Goal: Task Accomplishment & Management: Complete application form

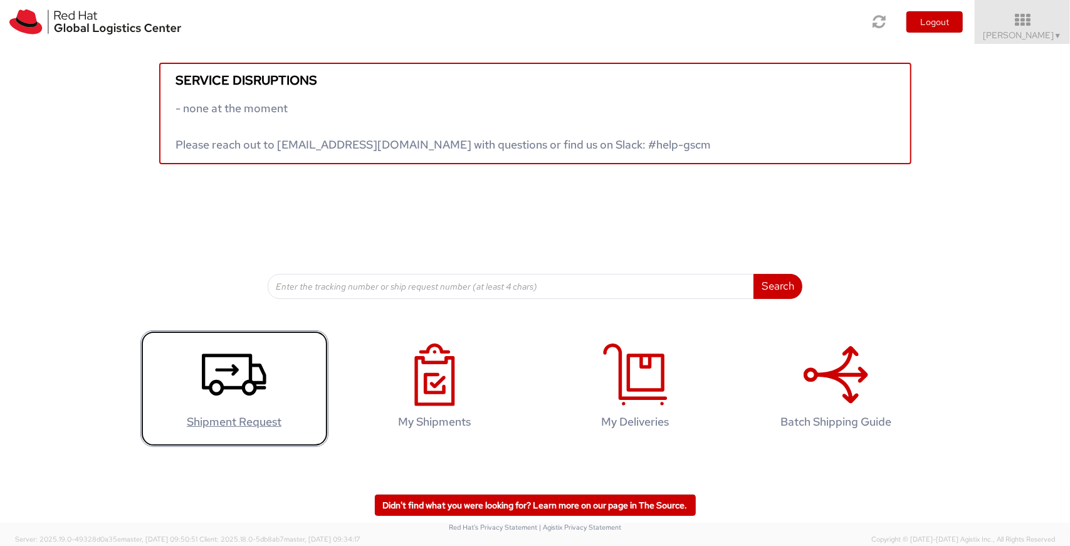
click at [297, 368] on link "Shipment Request" at bounding box center [234, 388] width 188 height 117
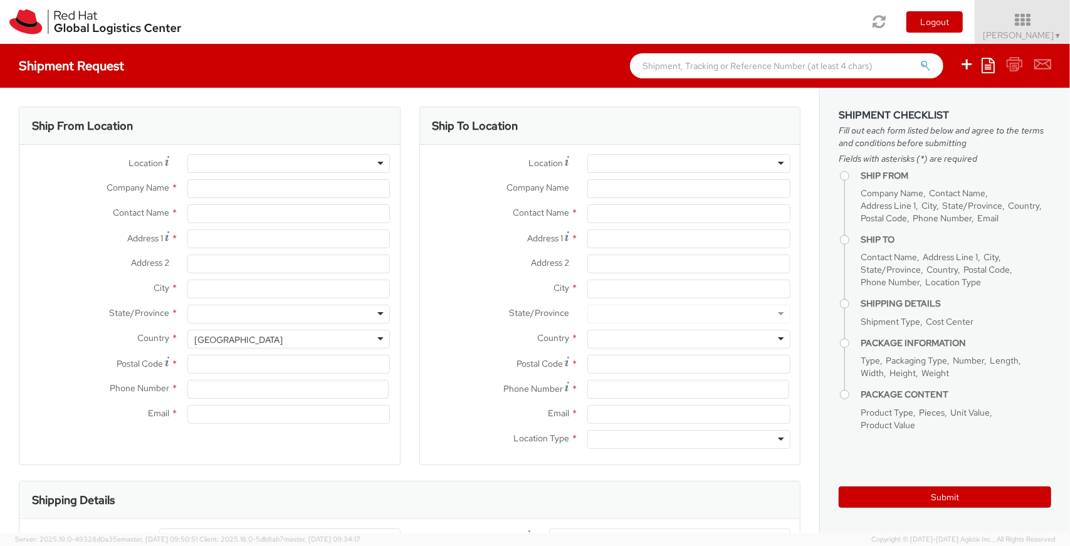
select select "446"
select select
click at [260, 161] on div at bounding box center [288, 163] width 203 height 19
type input "000"
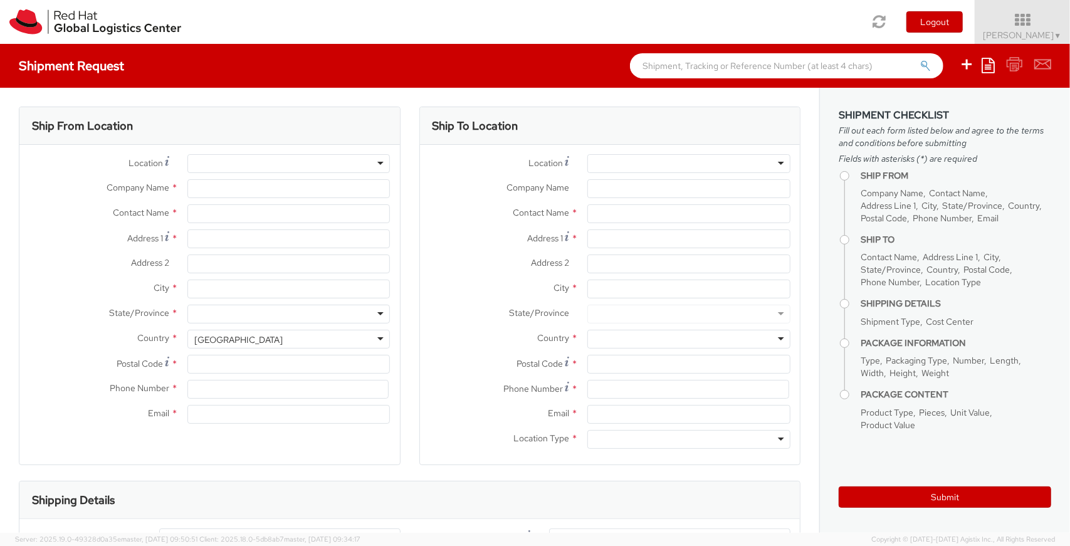
type input "[PERSON_NAME]"
type input "Immeuble Defense Plaza, 8th Floor"
type input "[STREET_ADDRESS] Lefoullon"
type input "PUTEAUX"
type input "92800"
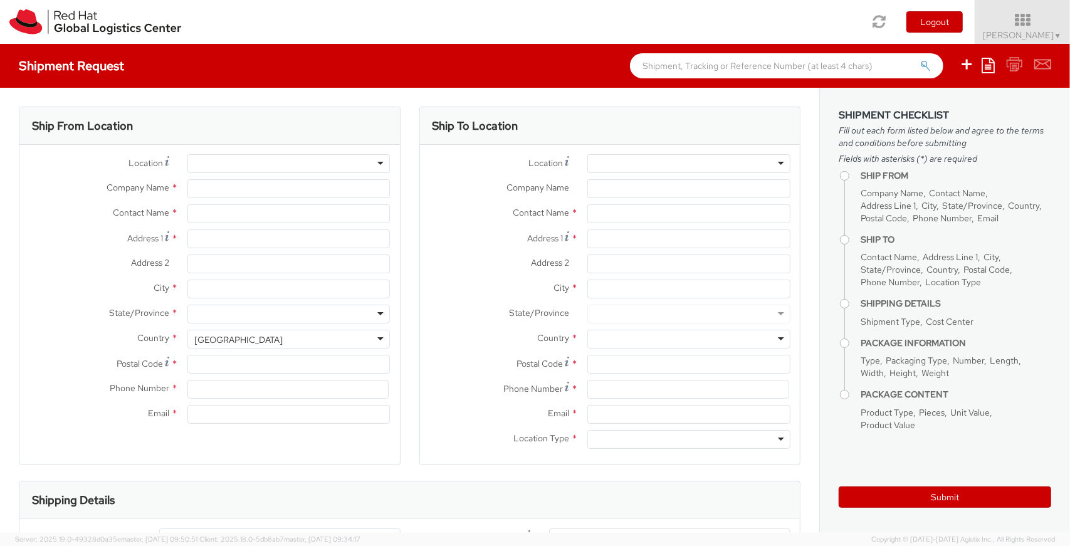
type input "33141918227"
type input "[EMAIL_ADDRESS][DOMAIN_NAME]"
select select "CM"
select select "KGS"
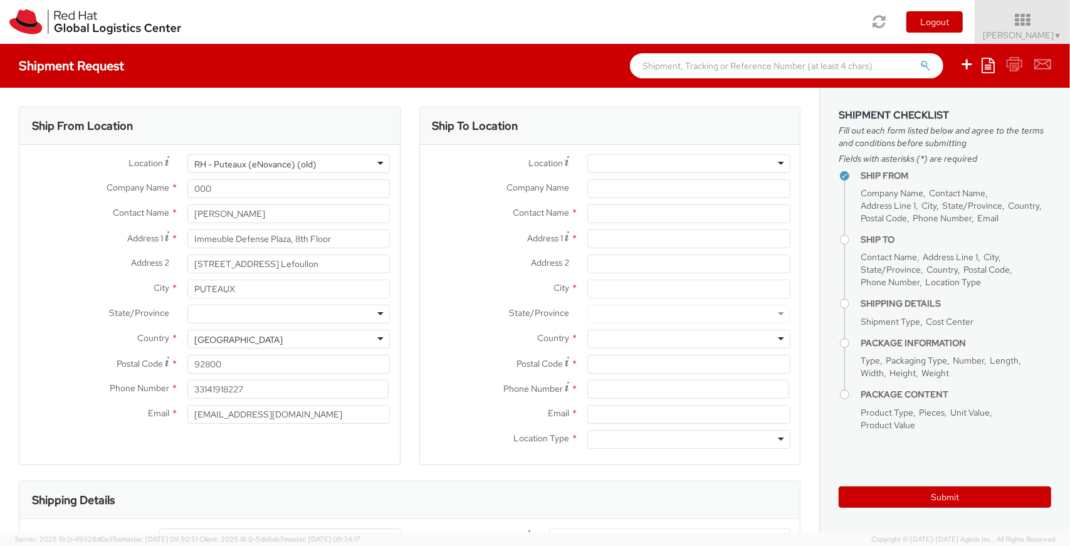
click at [675, 169] on div at bounding box center [689, 163] width 203 height 19
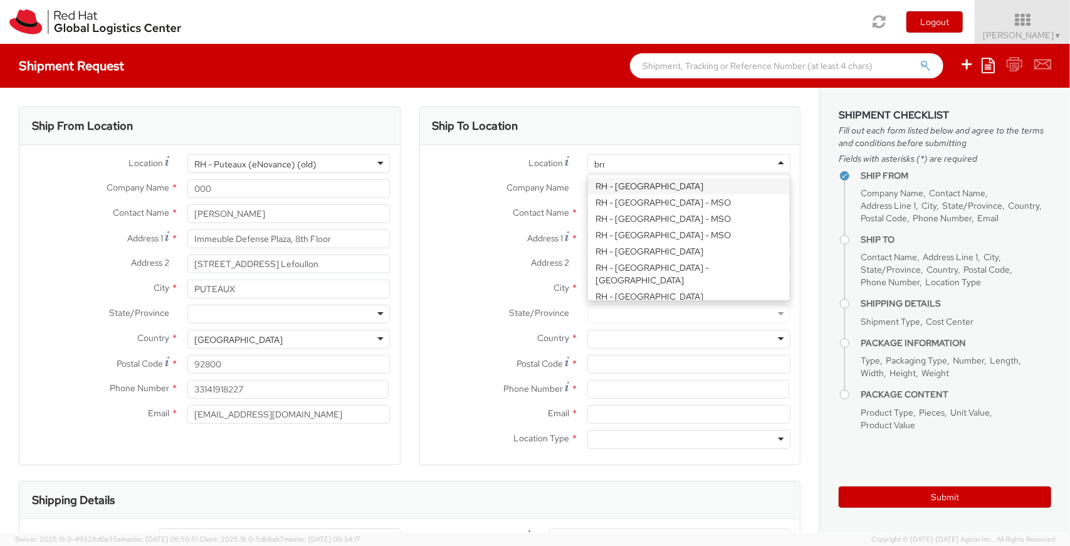
type input "brno"
type input "Red Hat Czech s.r.o."
type input "Purkynova 647/111"
type input "[GEOGRAPHIC_DATA]"
type input "621 00"
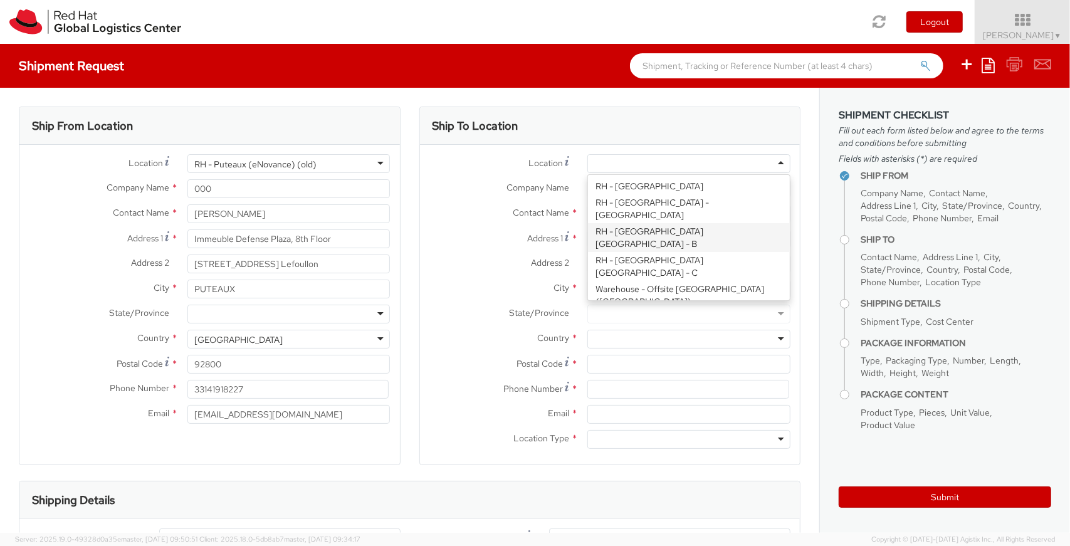
type input "420 532 294 555"
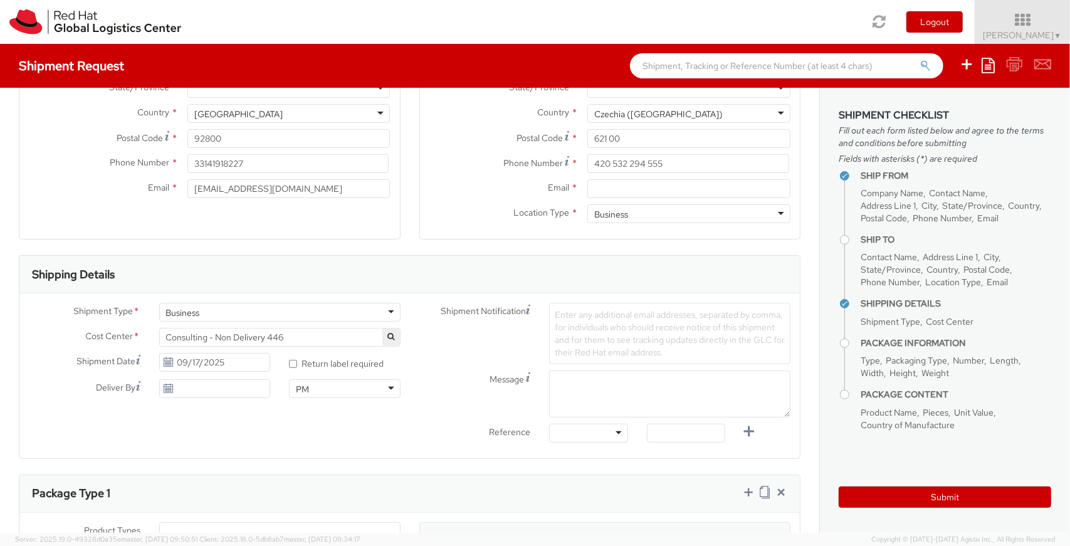
scroll to position [75, 0]
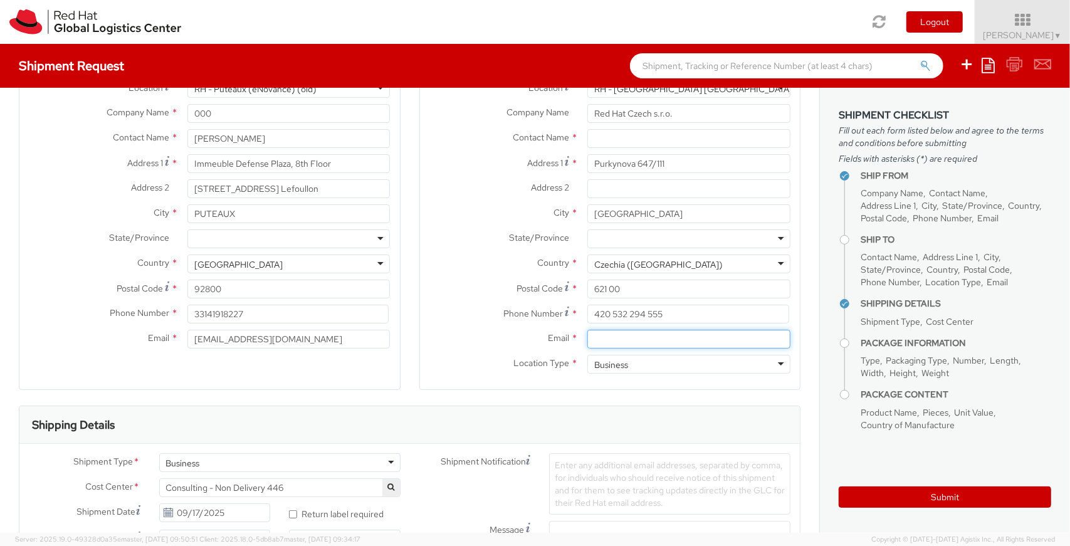
click at [641, 334] on input "Email *" at bounding box center [689, 339] width 203 height 19
paste input "[EMAIL_ADDRESS][DOMAIN_NAME]"
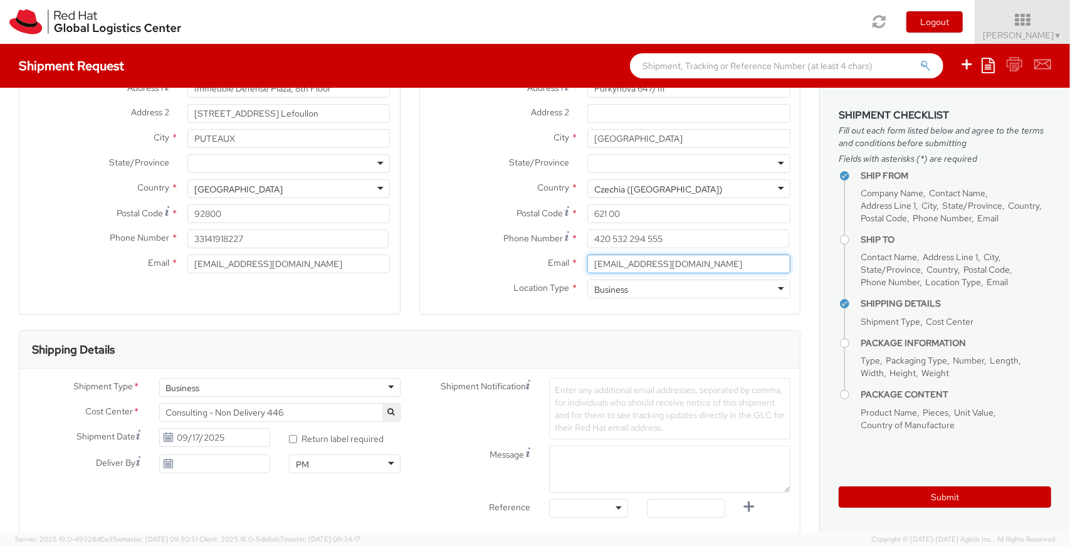
scroll to position [226, 0]
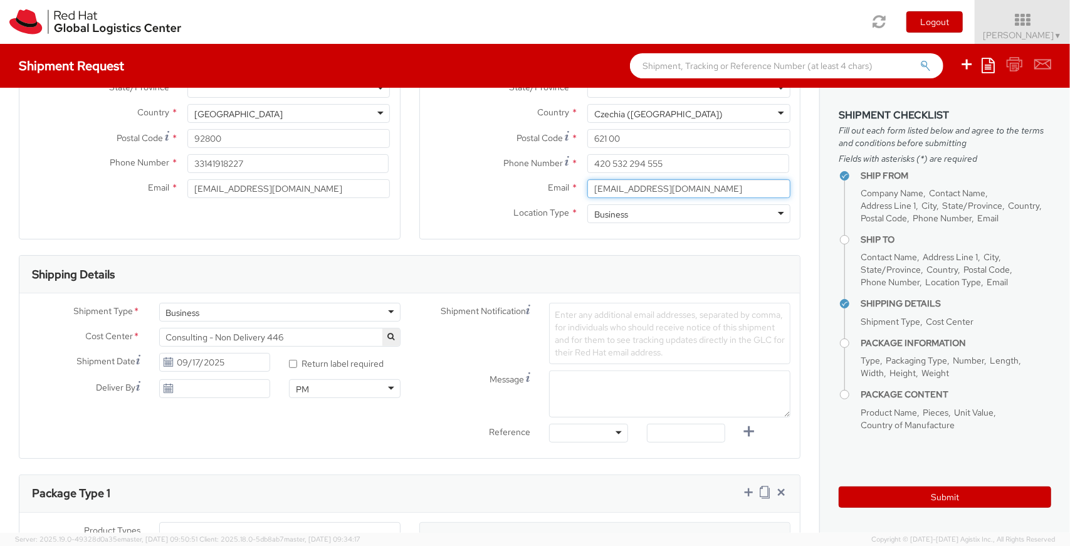
type input "[EMAIL_ADDRESS][DOMAIN_NAME]"
click at [457, 340] on div "Shipment Notification Enter any additional email addresses, separated by comma,…" at bounding box center [605, 333] width 391 height 61
click at [589, 442] on div "Other Purchase Order Number Reference Number" at bounding box center [589, 436] width 98 height 25
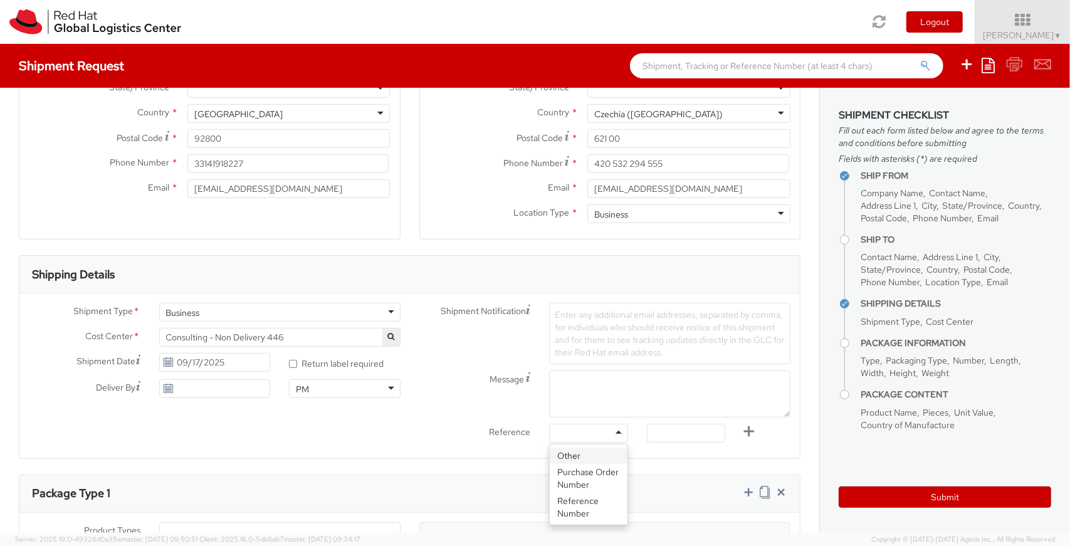
click at [594, 432] on div at bounding box center [588, 433] width 79 height 19
click at [697, 317] on span "Enter any additional email addresses, separated by comma, for individuals who s…" at bounding box center [670, 333] width 230 height 49
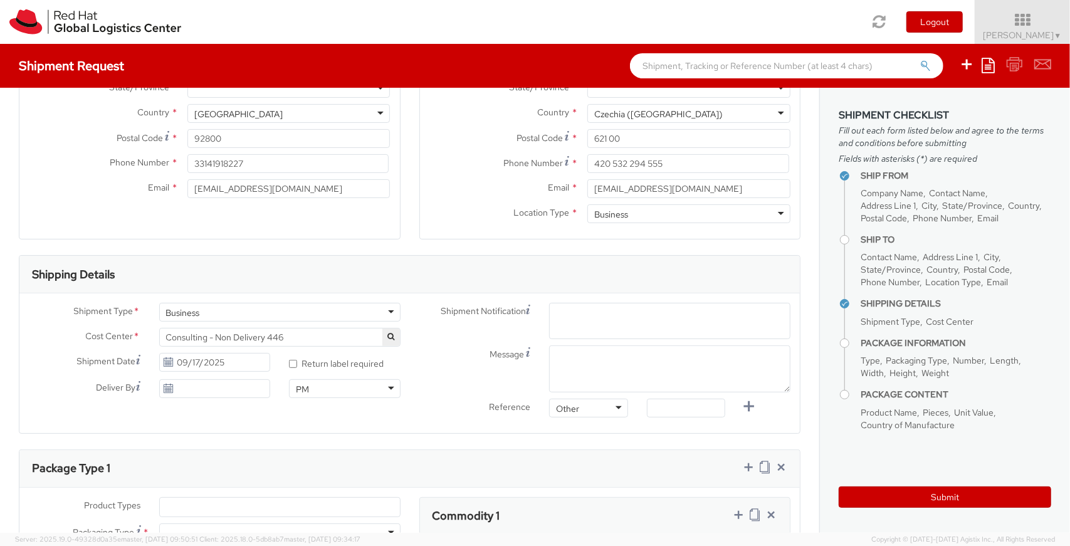
paste input "[EMAIL_ADDRESS][DOMAIN_NAME]"
type input "[EMAIL_ADDRESS][DOMAIN_NAME]"
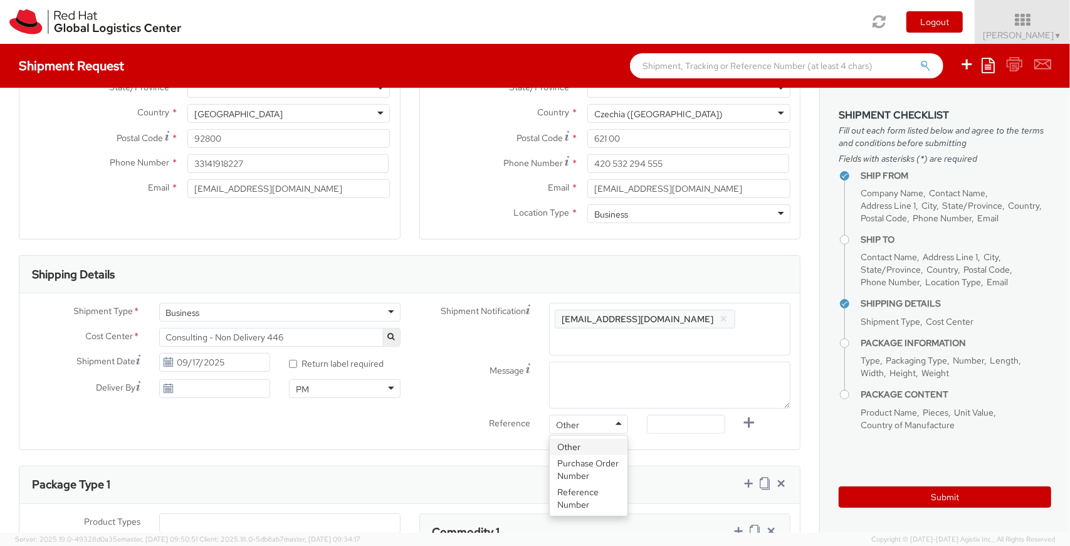
click at [596, 415] on div "Other" at bounding box center [588, 424] width 79 height 19
click at [509, 429] on div "Reference" at bounding box center [475, 425] width 130 height 21
click at [430, 424] on label "Reference" at bounding box center [475, 422] width 130 height 14
click at [618, 423] on div "Other" at bounding box center [588, 424] width 79 height 19
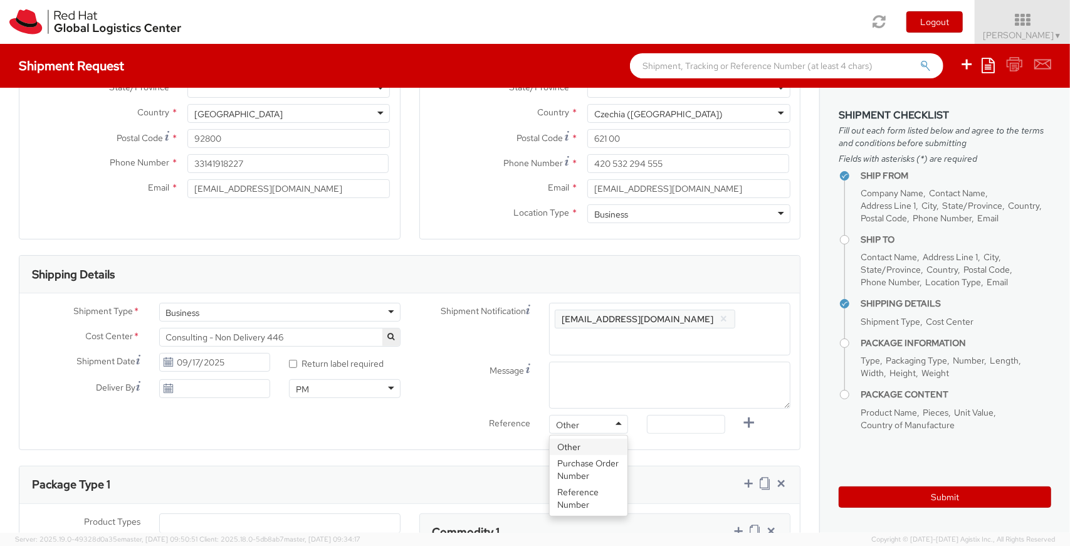
click at [571, 447] on div "Shipment Type * Business Business Business Cost Center * Consulting - Non Deliv…" at bounding box center [409, 371] width 781 height 156
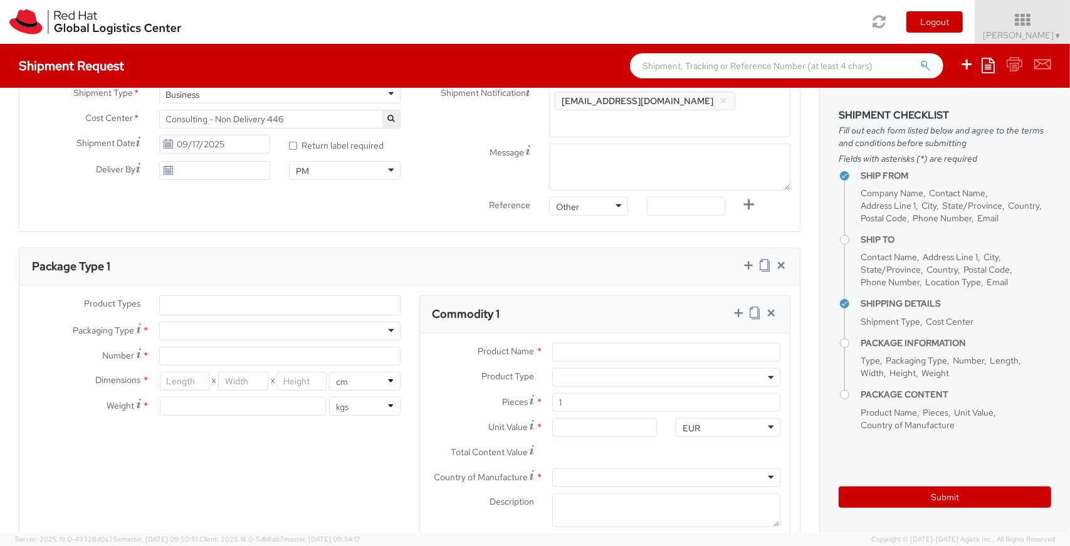
scroll to position [451, 0]
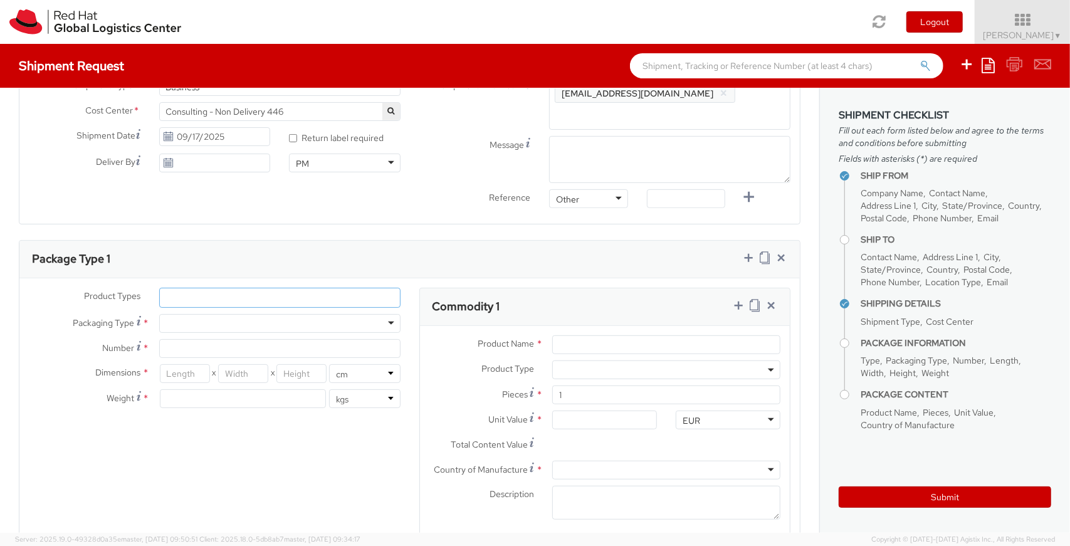
click at [212, 292] on ul at bounding box center [280, 297] width 240 height 19
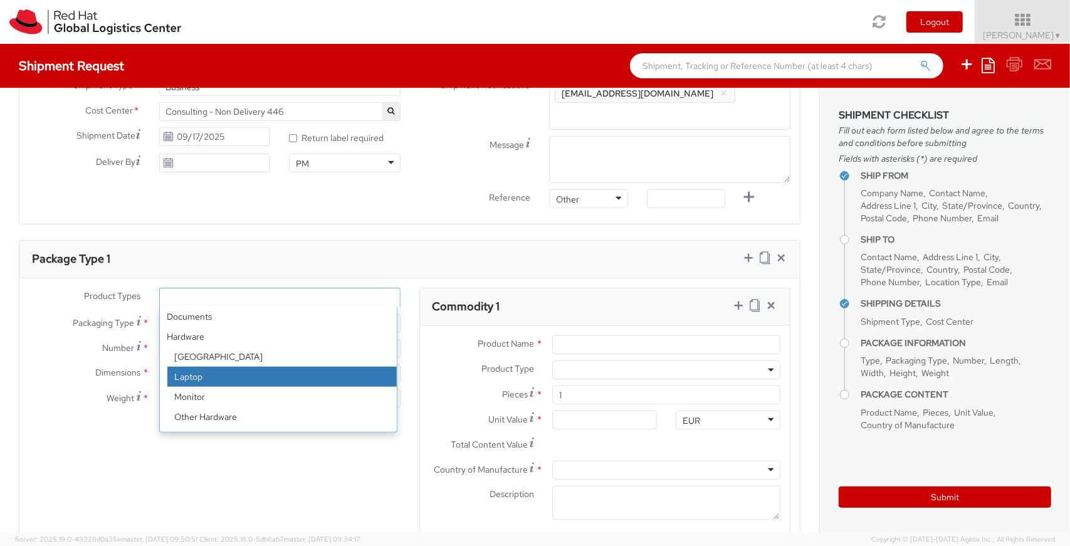
select select "LAPTOP"
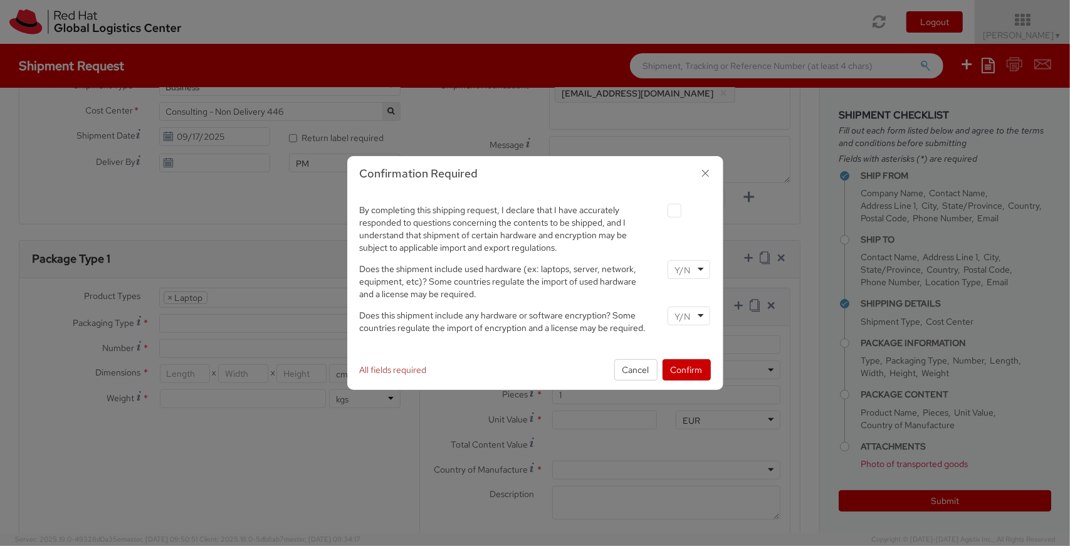
click at [675, 213] on label at bounding box center [675, 211] width 14 height 14
click at [664, 213] on input "checkbox" at bounding box center [660, 211] width 8 height 8
checkbox input "true"
click at [696, 270] on div at bounding box center [689, 269] width 43 height 19
click at [690, 319] on input "select-one" at bounding box center [684, 316] width 18 height 13
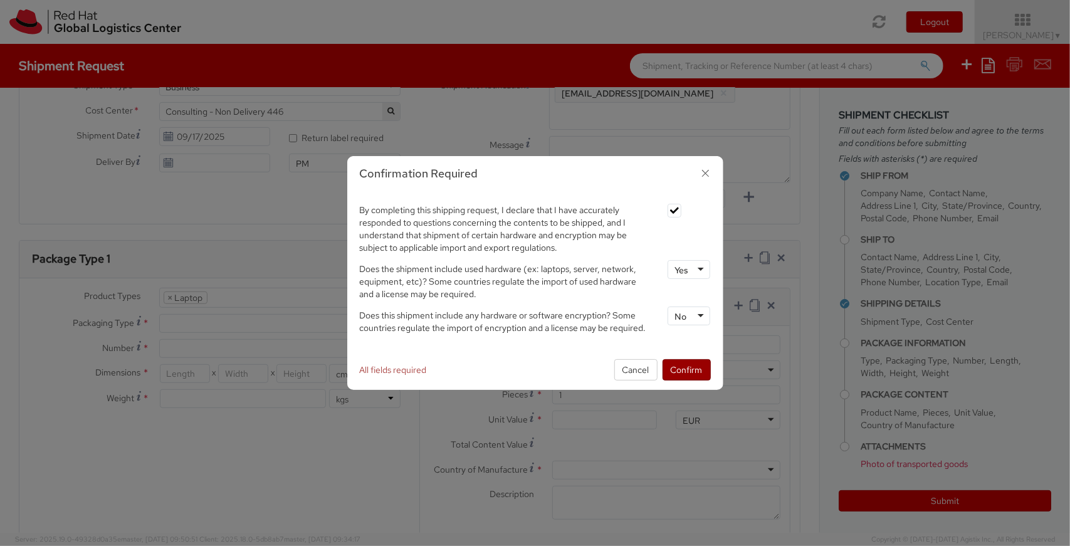
click at [686, 369] on button "Confirm" at bounding box center [687, 369] width 48 height 21
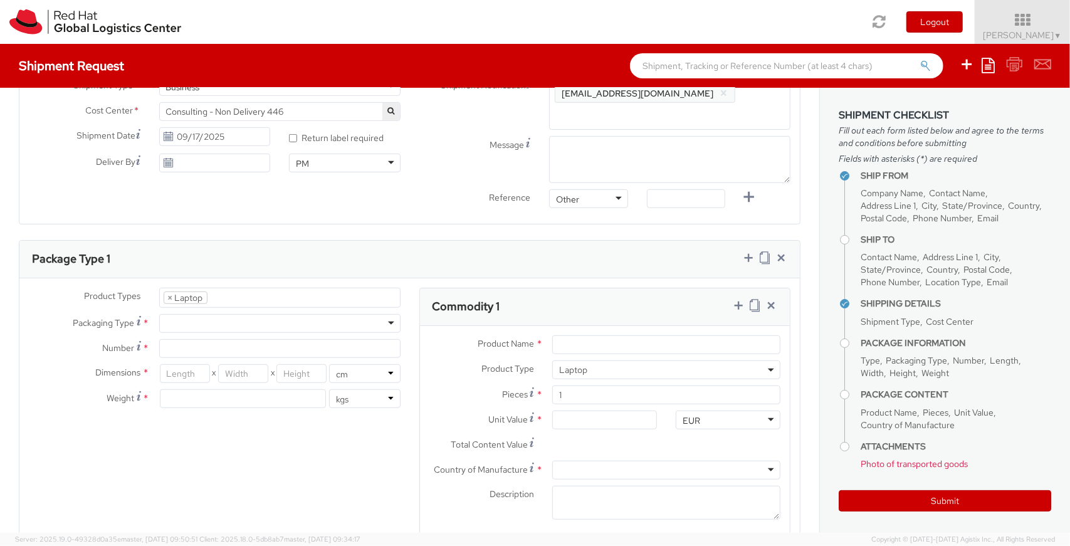
click at [310, 319] on div at bounding box center [279, 323] width 241 height 19
type input "1"
type input "24.13"
type input "31.75"
type input "0.64"
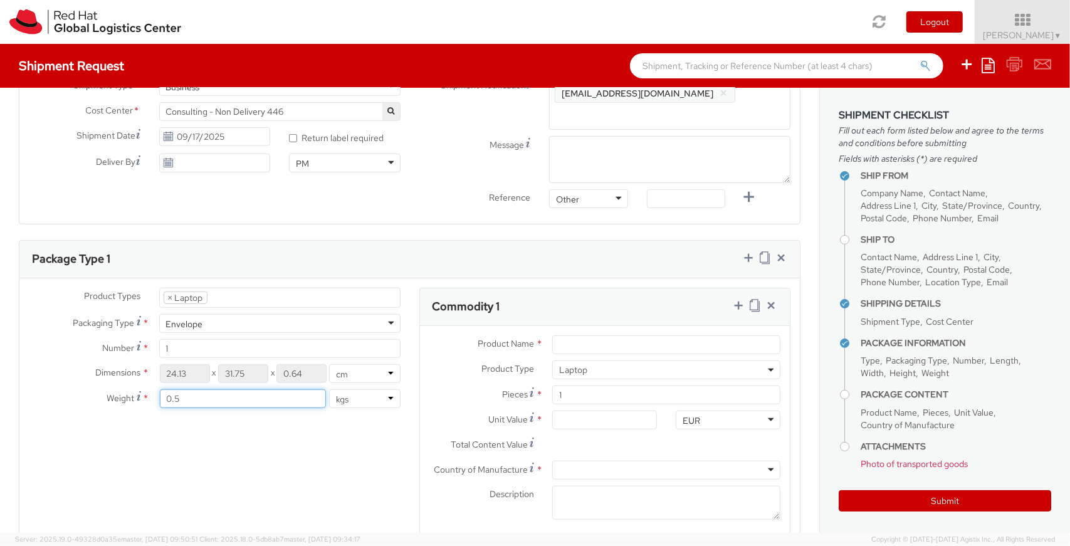
click at [186, 402] on input "0.5" at bounding box center [243, 398] width 167 height 19
type input "1.5"
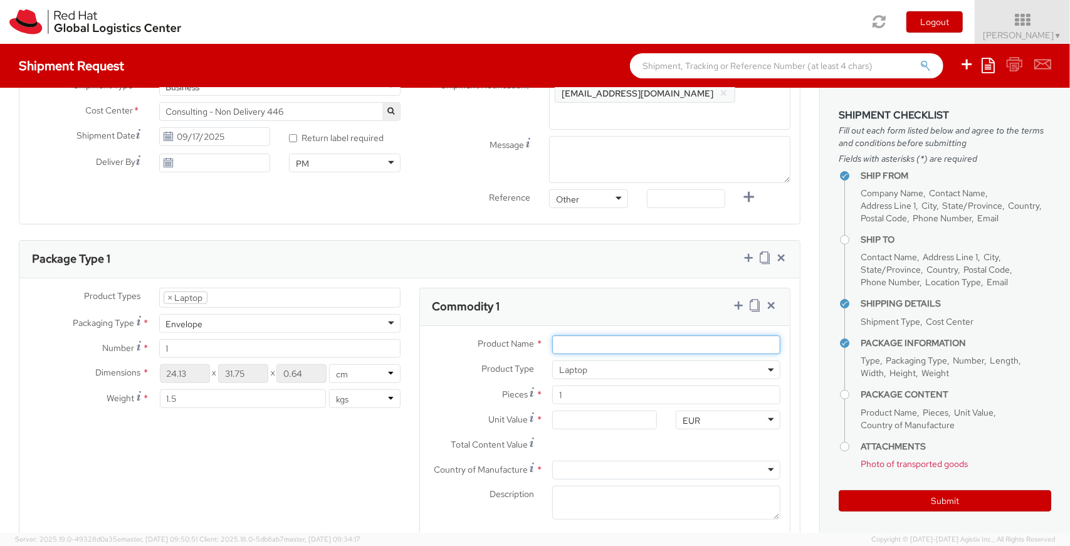
click at [608, 342] on input "Product Name *" at bounding box center [666, 344] width 228 height 19
paste input "‎2,49 livres"
click at [591, 337] on input "‎2,49 livres" at bounding box center [666, 344] width 228 height 19
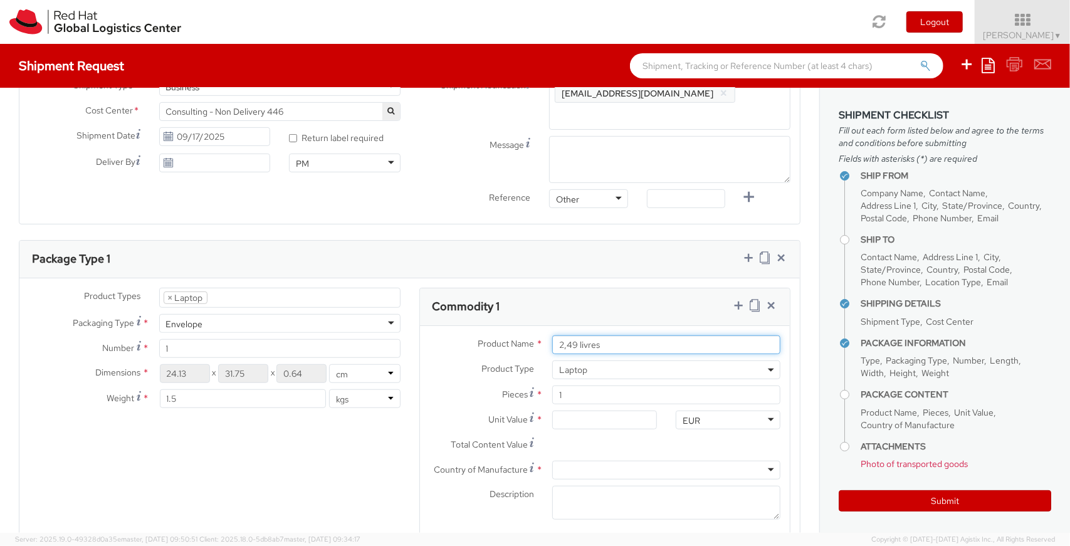
paste input "X1 Carbon 9th Gen (Type 20XW, 20XX) Laptop (ThinkPad) - Type 20XX"
type input "X1 Carbon 9th Gen (Type 20XW, 20XX) Laptop (ThinkPad) - Type 20XX"
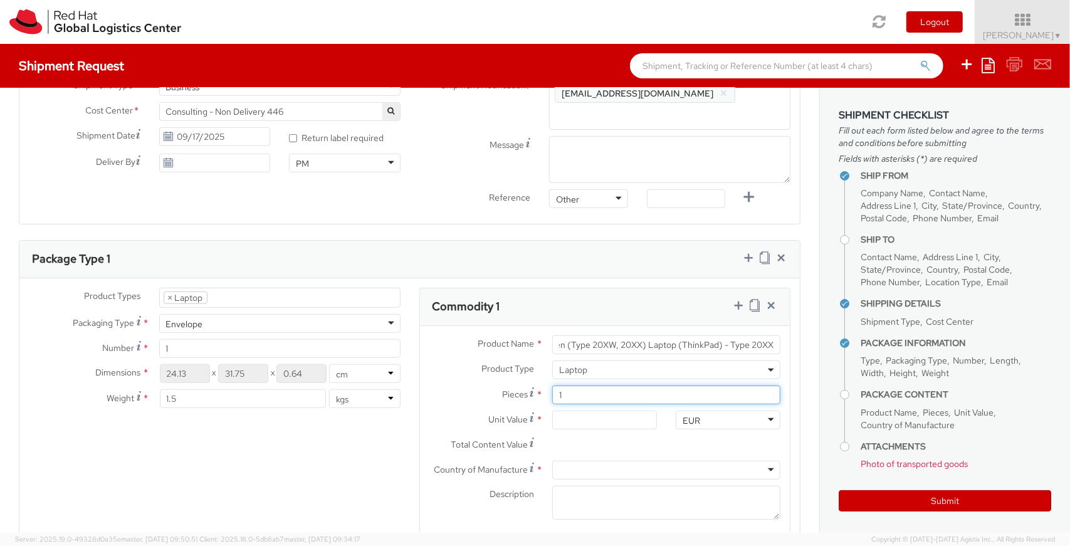
click at [596, 389] on input "1" at bounding box center [666, 395] width 228 height 19
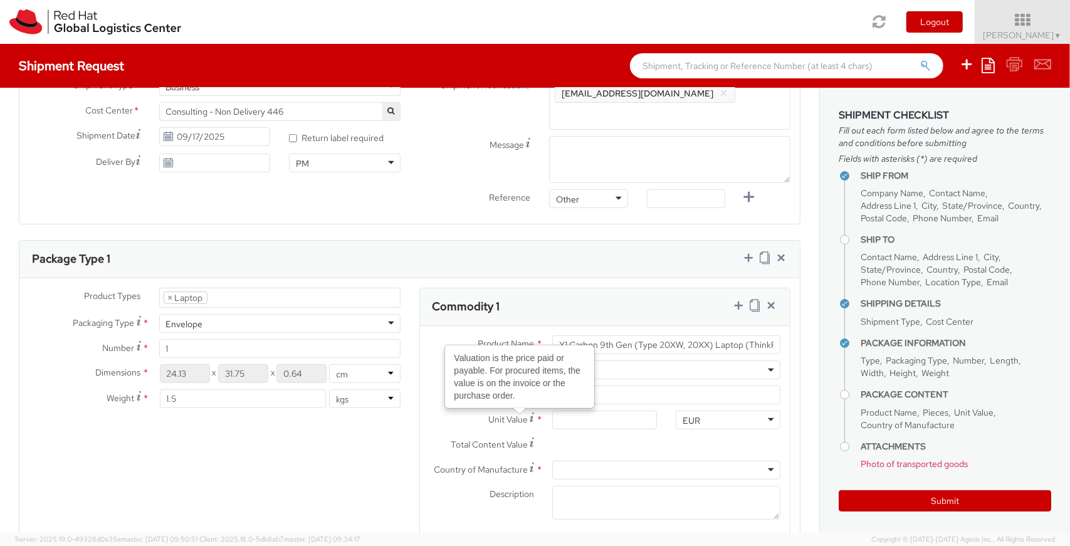
click at [530, 417] on icon at bounding box center [532, 418] width 4 height 10
click at [552, 417] on input "Unit Value Valuation is the price paid or payable. For procured items, the valu…" at bounding box center [604, 420] width 105 height 19
click at [530, 417] on icon at bounding box center [532, 418] width 4 height 10
click at [552, 417] on input "Unit Value Valuation is the price paid or payable. For procured items, the valu…" at bounding box center [604, 420] width 105 height 19
click at [492, 420] on span "Unit Value" at bounding box center [508, 419] width 40 height 11
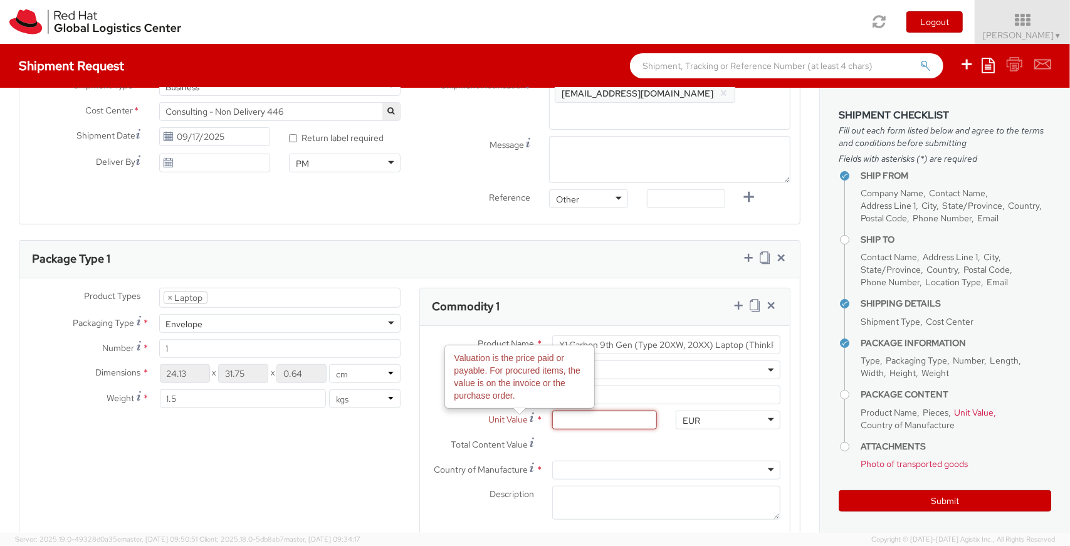
click at [552, 420] on input "Unit Value Valuation is the price paid or payable. For procured items, the valu…" at bounding box center [604, 420] width 105 height 19
click at [488, 416] on span "Unit Value" at bounding box center [508, 419] width 40 height 11
click at [552, 416] on input "Unit Value Valuation is the price paid or payable. For procured items, the valu…" at bounding box center [604, 420] width 105 height 19
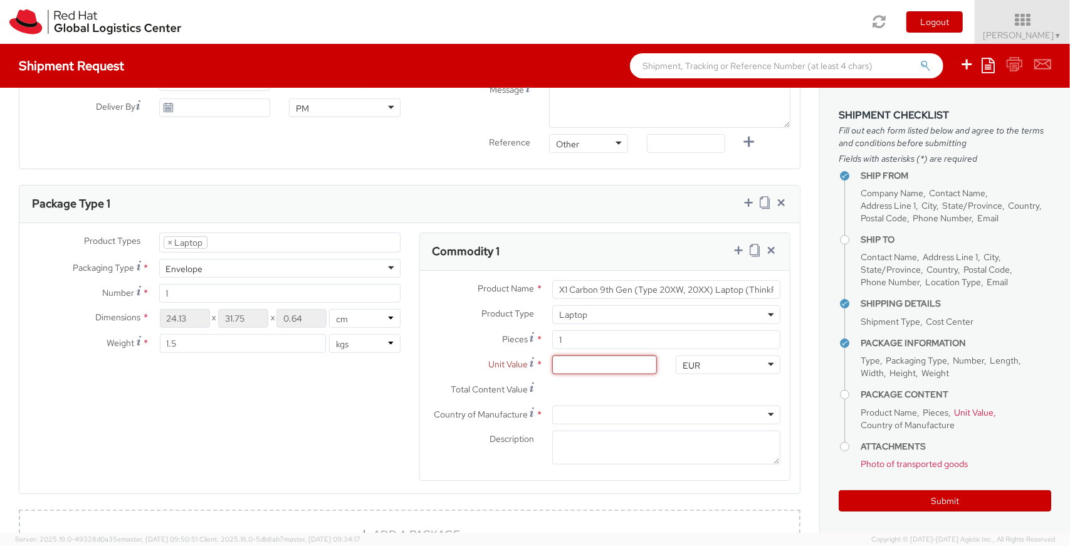
scroll to position [527, 0]
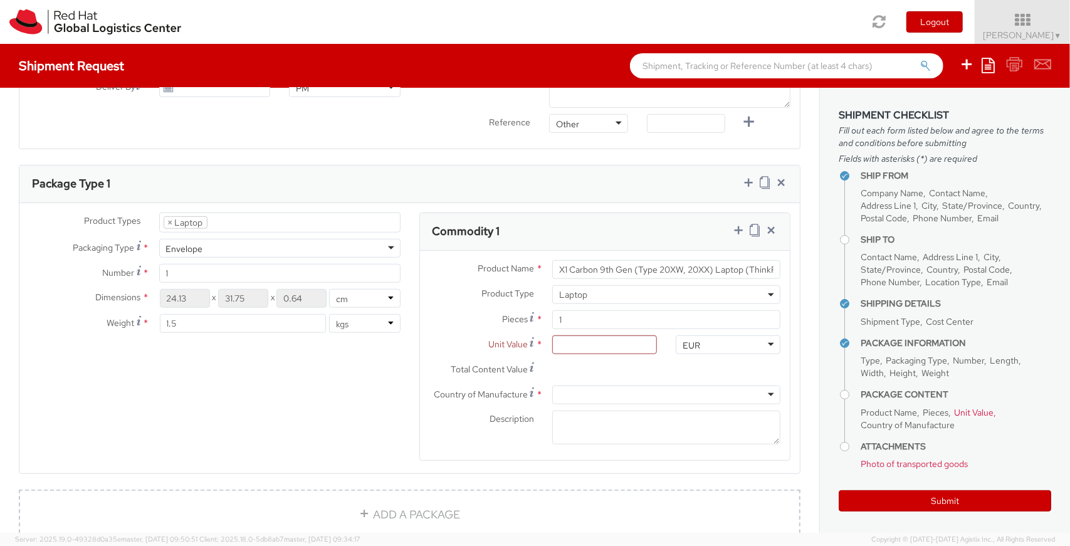
click at [578, 392] on div at bounding box center [666, 395] width 228 height 19
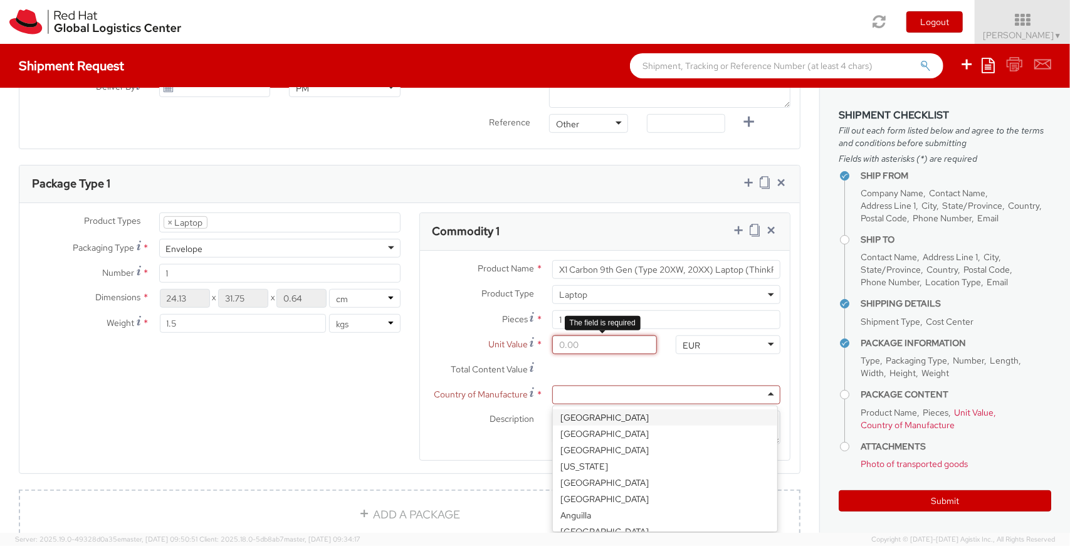
click at [573, 349] on input "Unit Value *" at bounding box center [604, 344] width 105 height 19
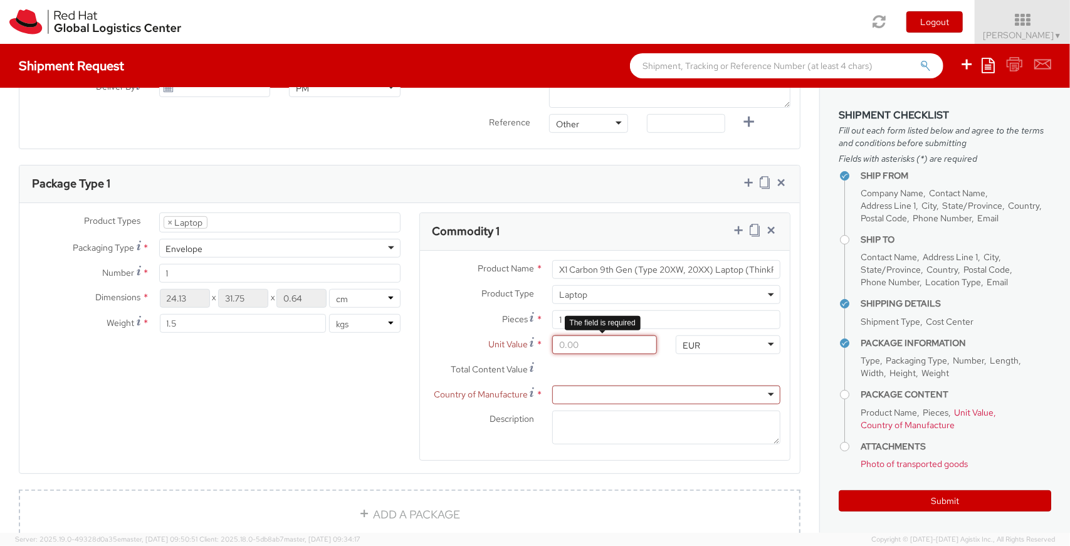
paste input "1,373.15"
type input "1,373.15"
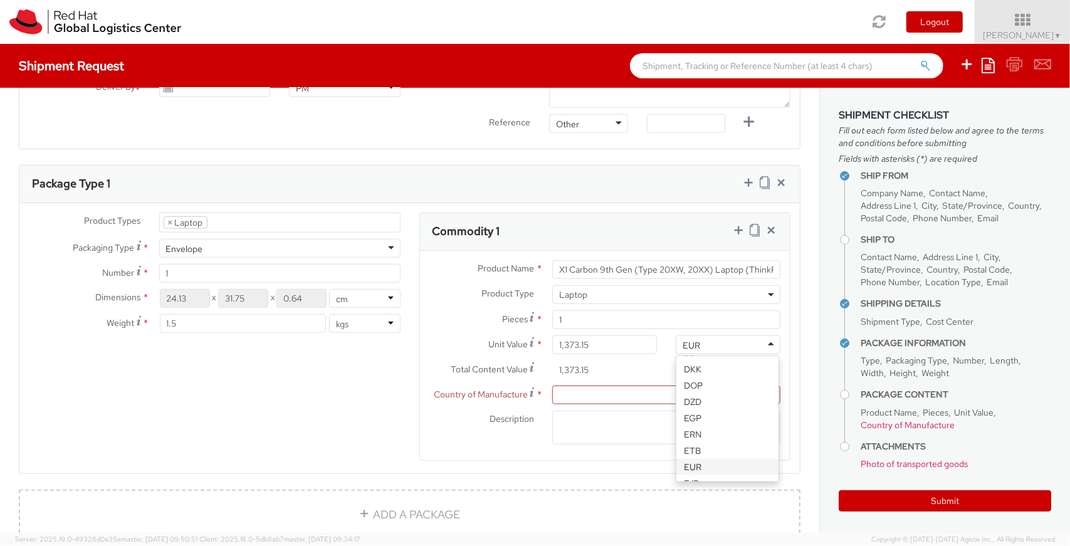
click at [581, 392] on div at bounding box center [666, 395] width 228 height 19
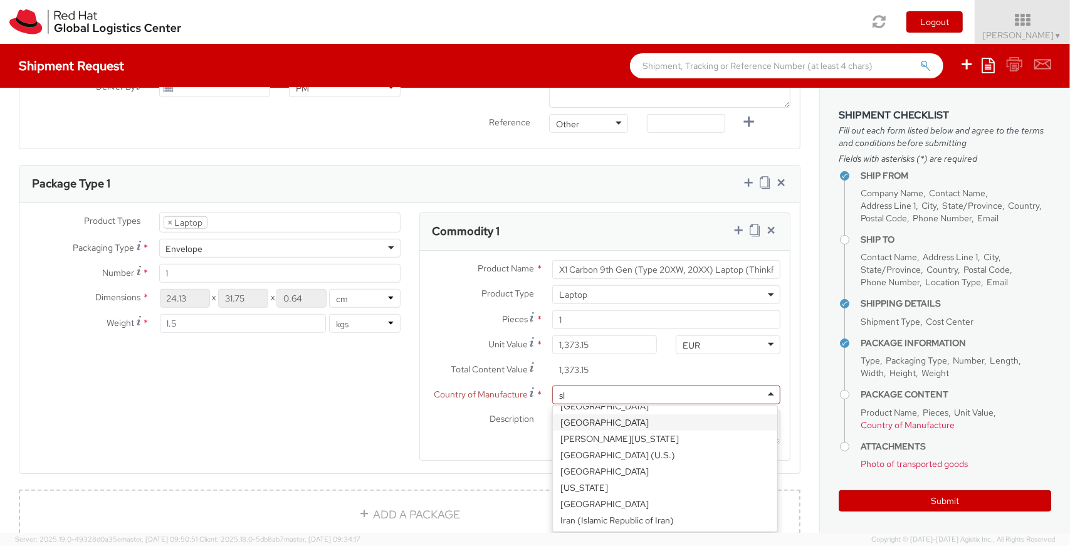
scroll to position [52, 0]
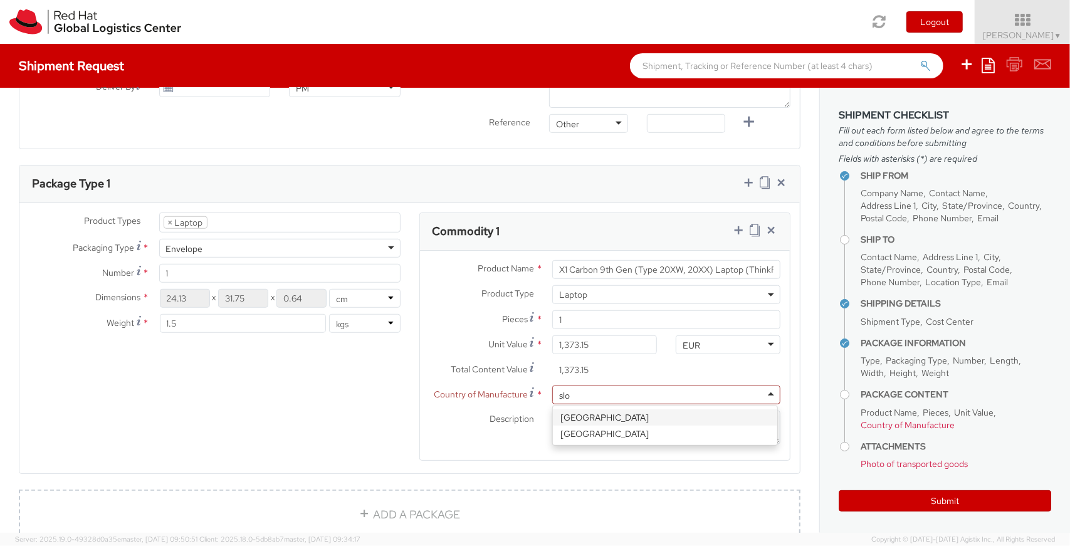
type input "slov"
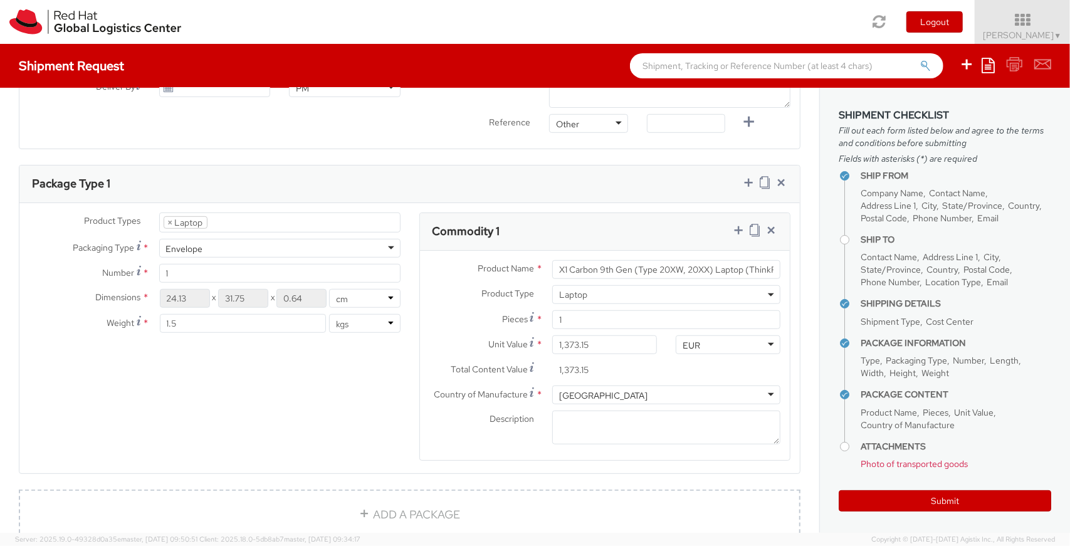
scroll to position [0, 0]
click at [494, 438] on div "Description *" at bounding box center [605, 428] width 371 height 34
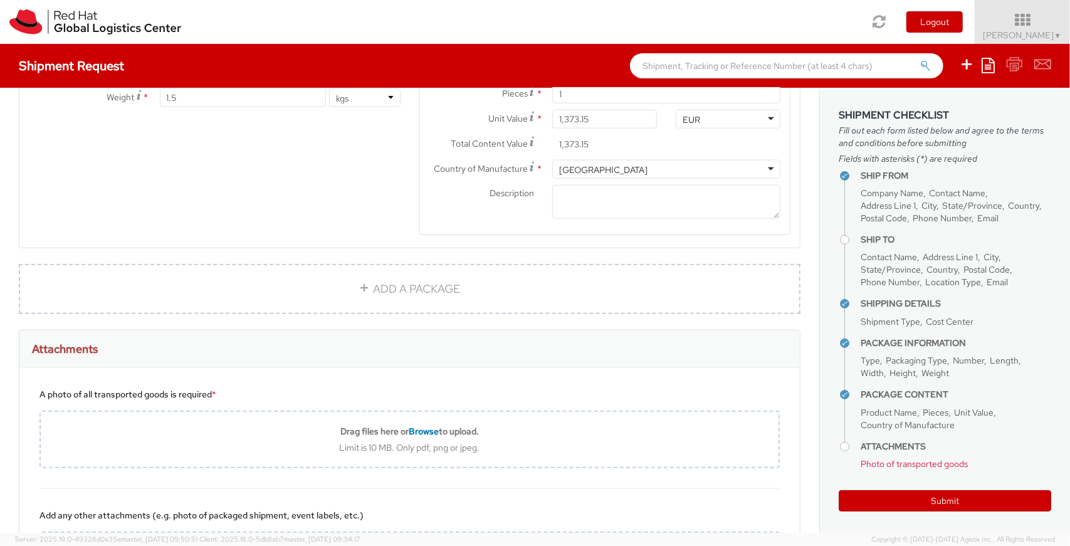
scroll to position [892, 0]
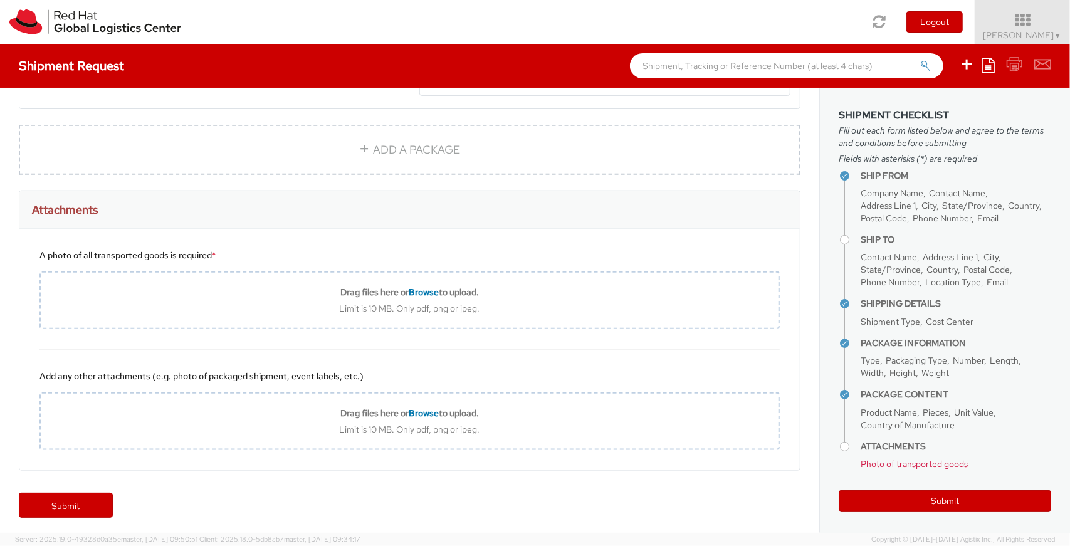
click at [436, 264] on div "A photo of all transported goods is required * Drag files here or Browse to upl…" at bounding box center [409, 289] width 781 height 121
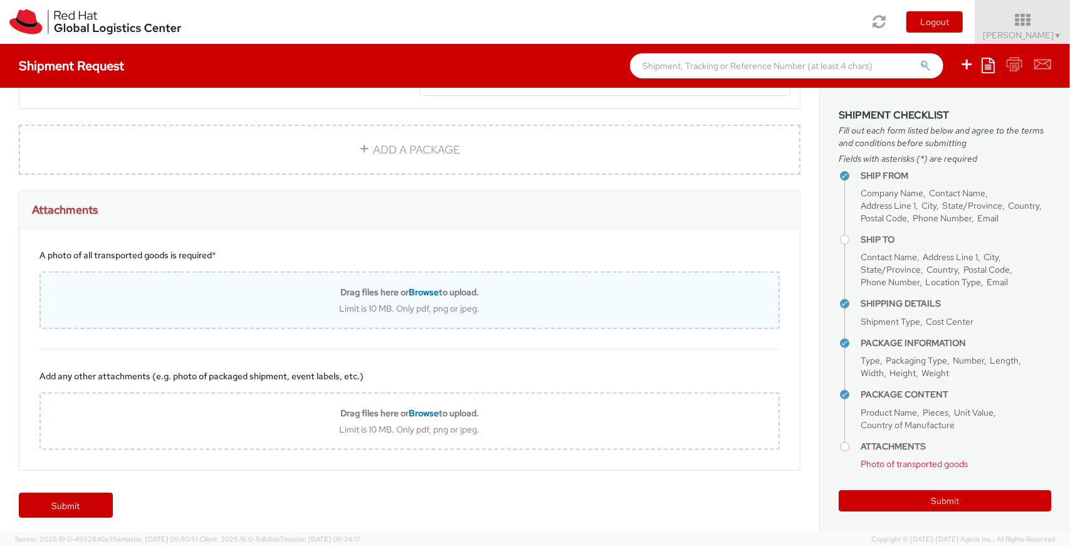
click at [440, 303] on div "Limit is 10 MB. Only pdf, png or jpeg." at bounding box center [410, 308] width 738 height 11
type input "C:\fakepath\20250917_143821.jpg"
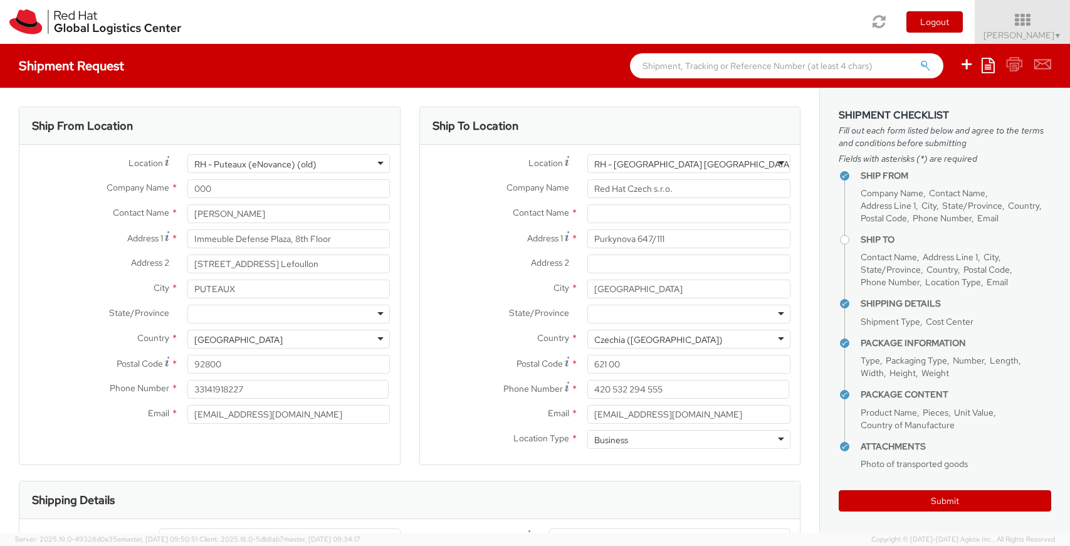
select select "LAPTOP"
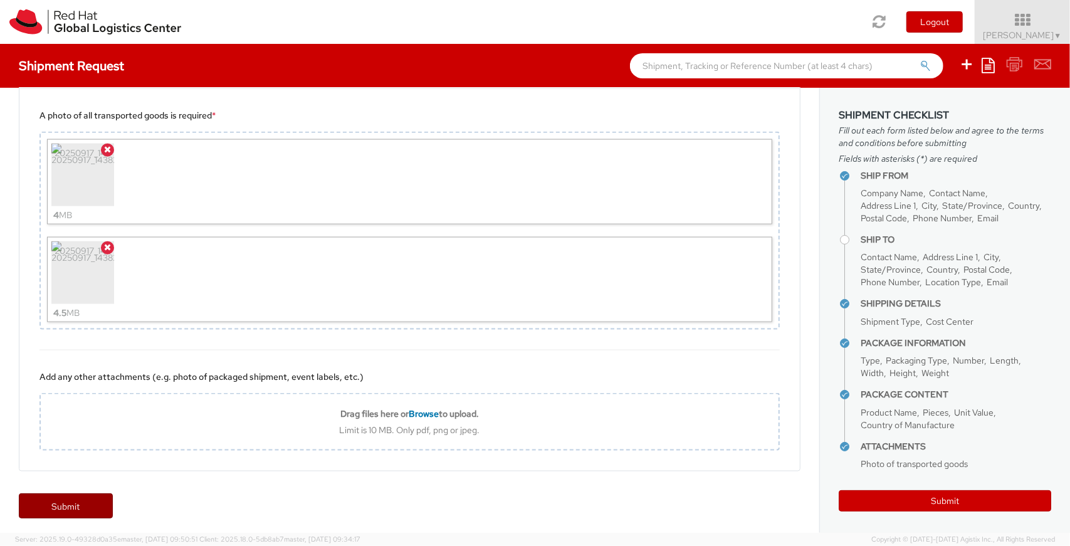
click at [87, 506] on link "Submit" at bounding box center [66, 506] width 94 height 25
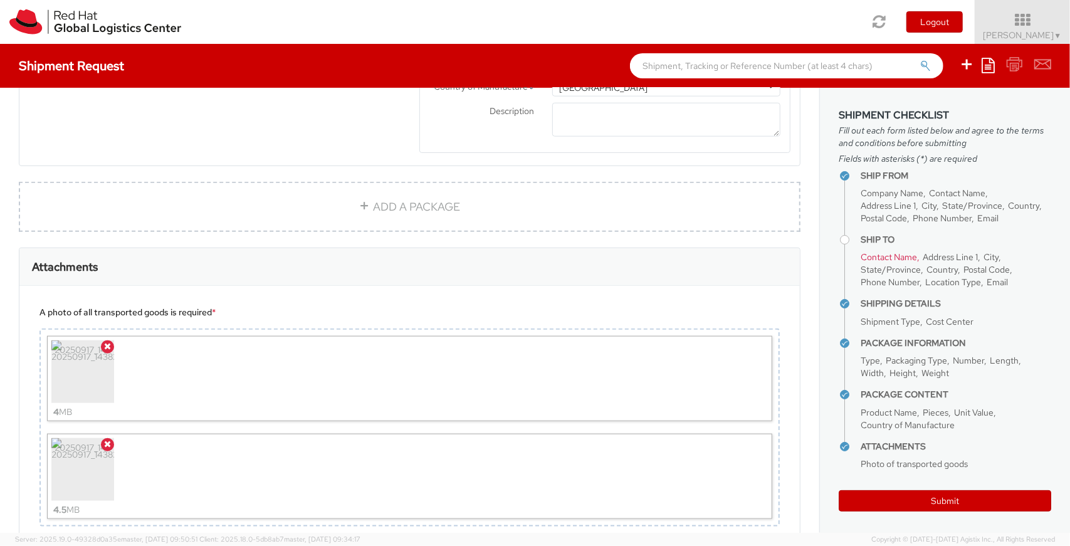
scroll to position [1032, 0]
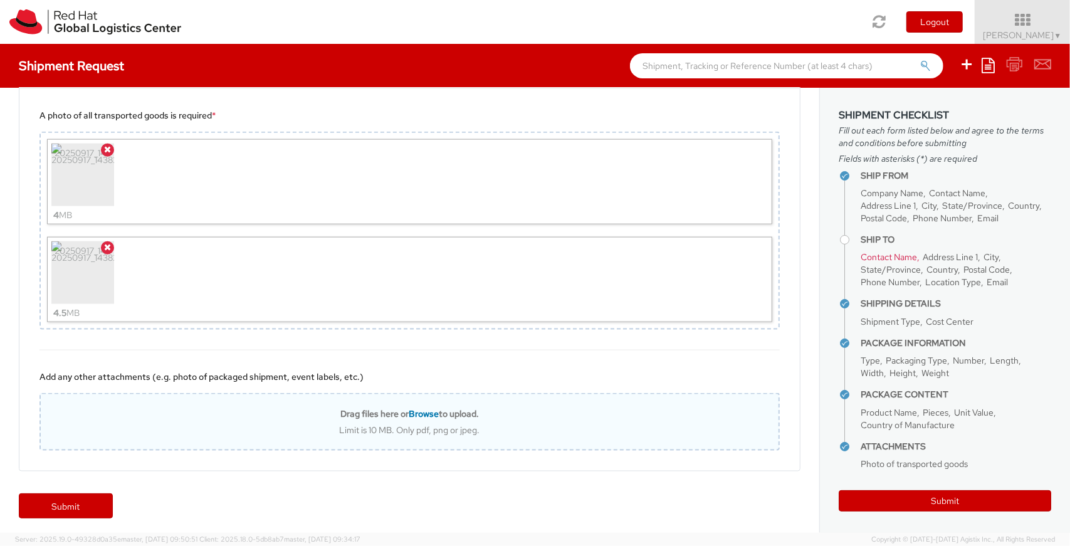
click at [420, 416] on div "Drag files here or Browse to upload. Limit is 10 MB. Only pdf, png or jpeg." at bounding box center [410, 422] width 738 height 28
type input "C:\fakepath\RPCI0049333.pdf"
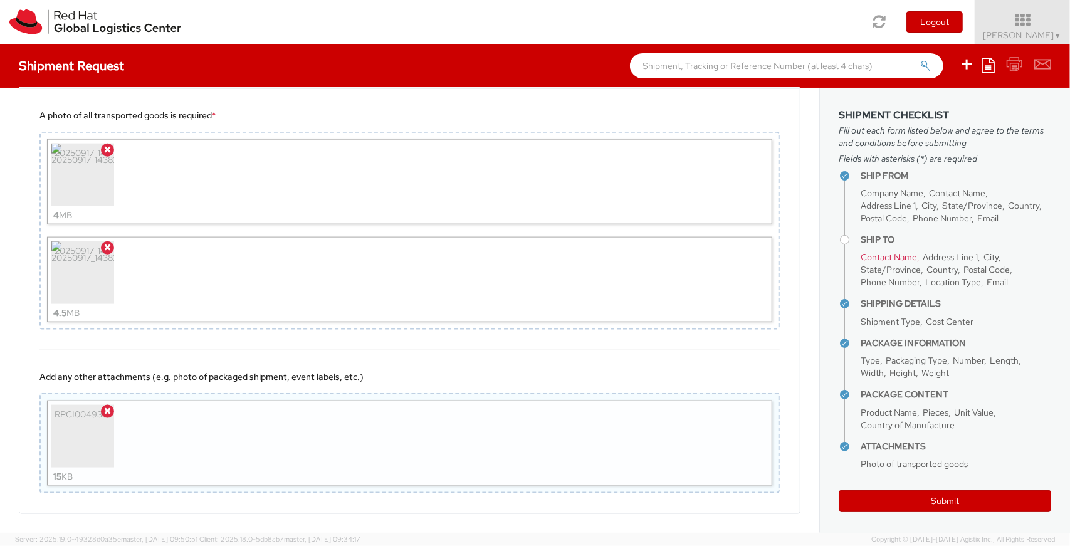
scroll to position [1074, 0]
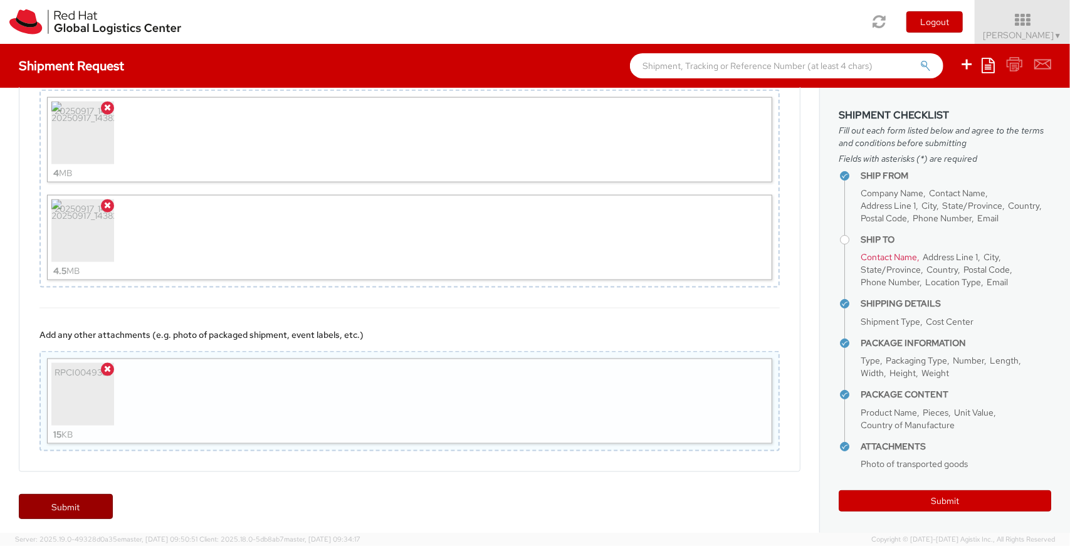
click at [68, 504] on link "Submit" at bounding box center [66, 506] width 94 height 25
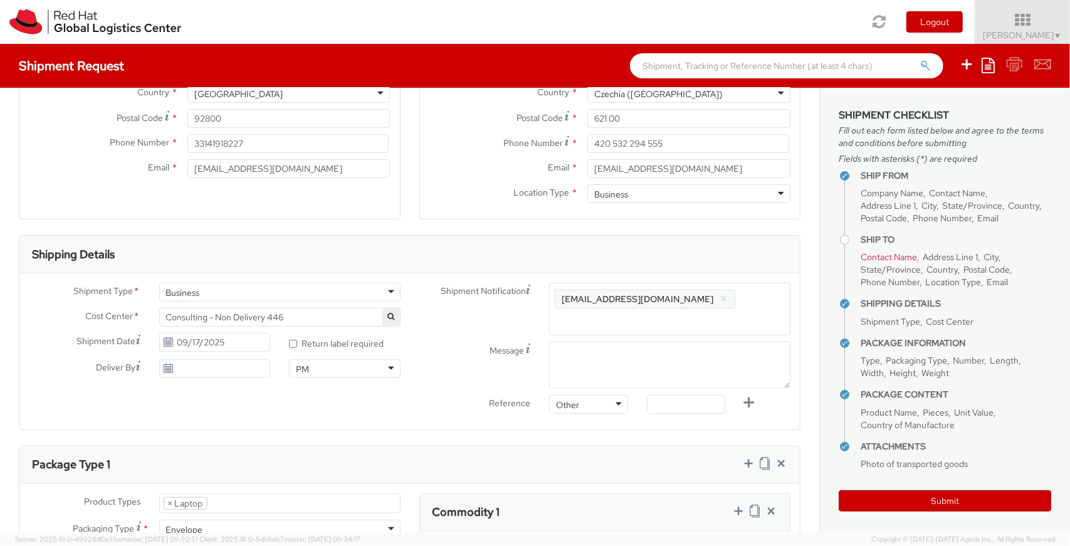
scroll to position [0, 0]
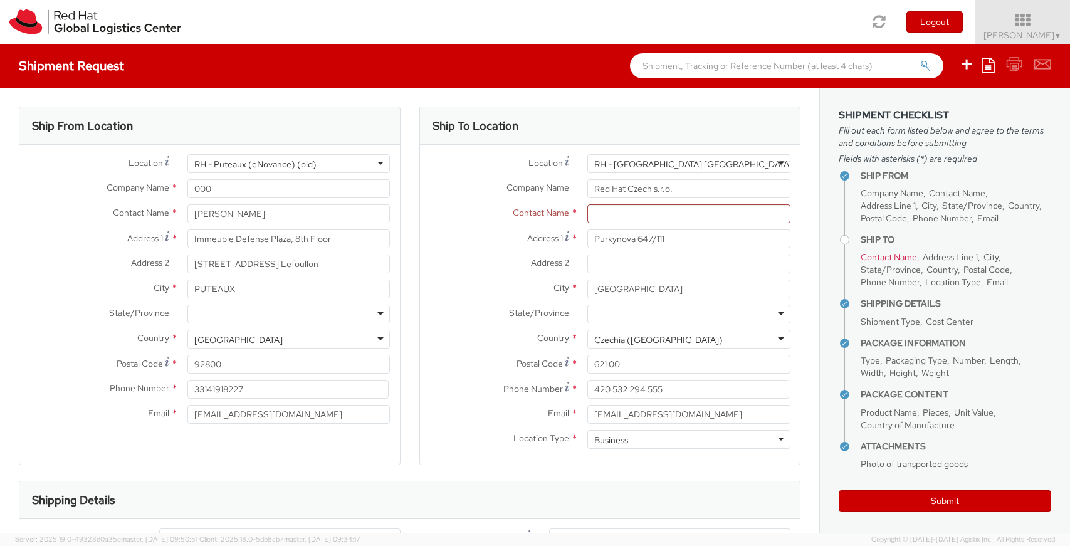
select select "LAPTOP"
click at [663, 216] on input "text" at bounding box center [689, 213] width 203 height 19
paste input "Red Hat IT - Endpoint Systems"
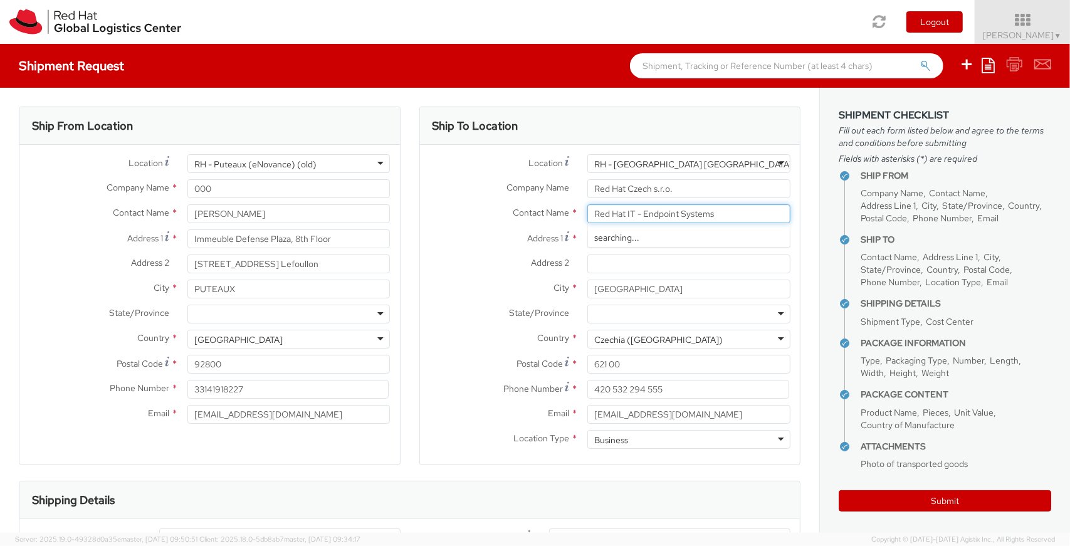
type input "Red Hat IT - Endpoint Systems"
click at [450, 489] on div "Shipping Details" at bounding box center [409, 501] width 781 height 38
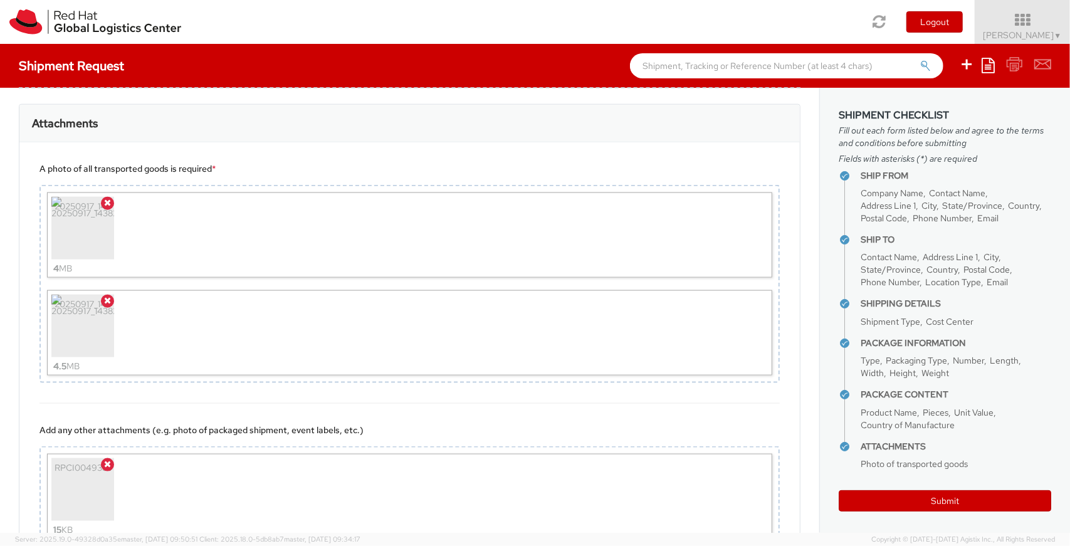
scroll to position [1074, 0]
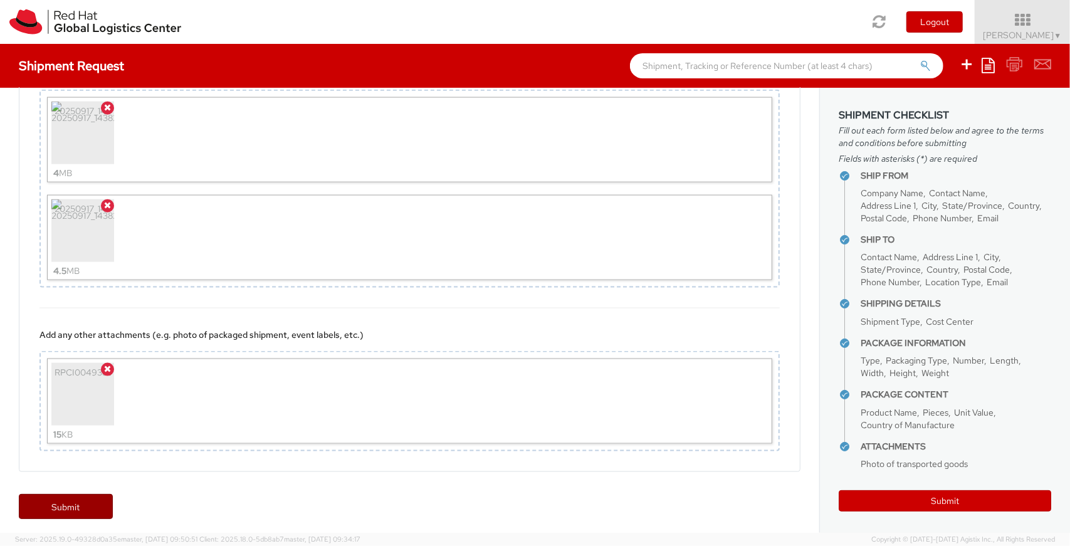
click at [66, 496] on link "Submit" at bounding box center [66, 506] width 94 height 25
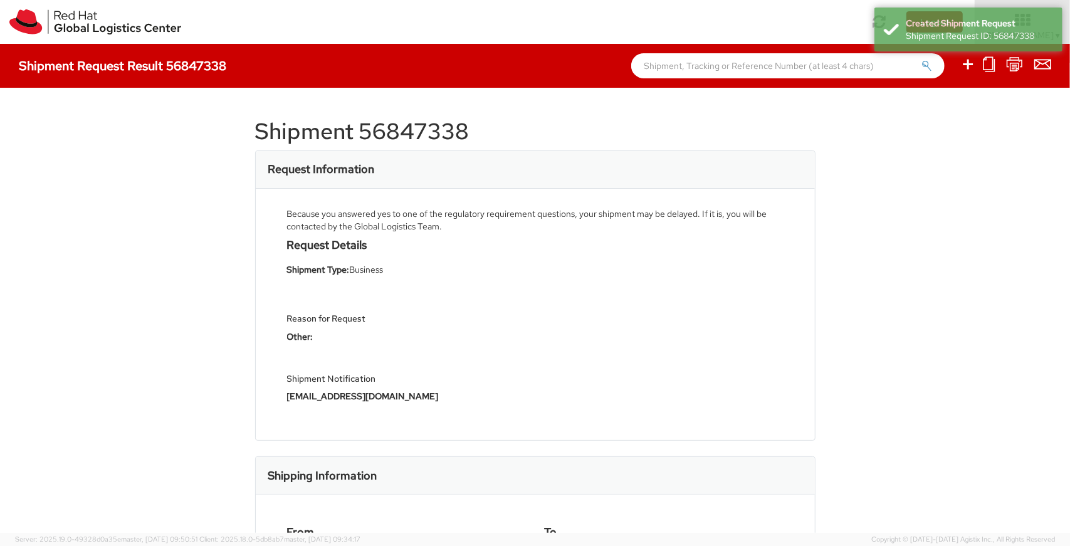
click at [395, 112] on div "Shipment 56847338 Request Information Because you answered yes to one of the re…" at bounding box center [535, 311] width 561 height 408
click at [398, 127] on h1 "Shipment 56847338" at bounding box center [535, 131] width 561 height 25
copy h1 "56847338"
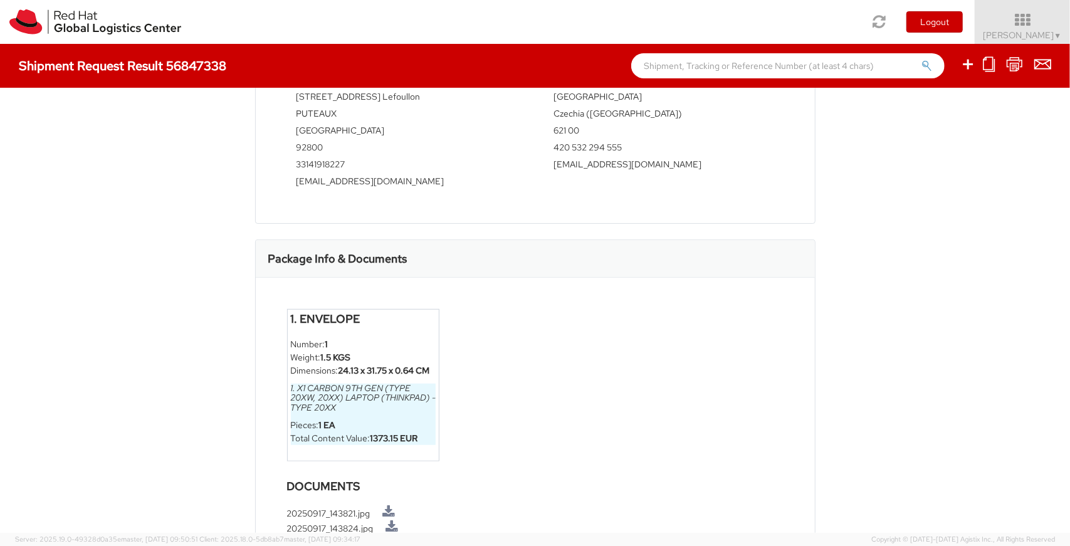
scroll to position [571, 0]
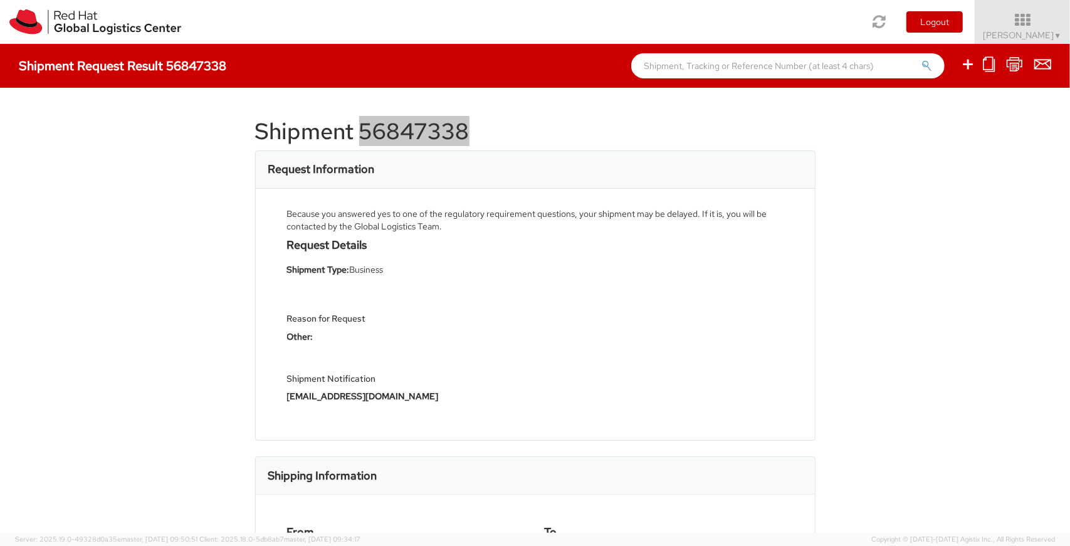
scroll to position [571, 0]
